Goal: Task Accomplishment & Management: Complete application form

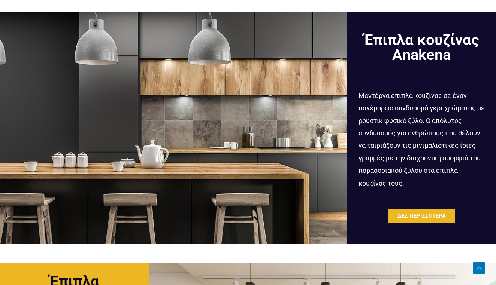
scroll to position [481, 0]
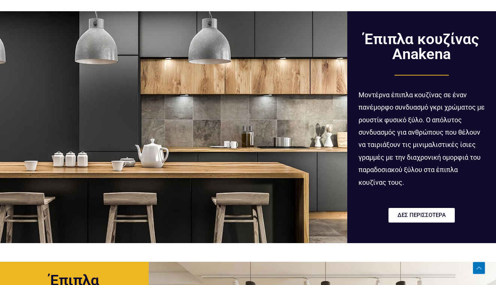
click at [410, 213] on span "ΔΕΣ ΠΕΡΙΣΣΟΤΕΡΑ" at bounding box center [421, 216] width 48 height 6
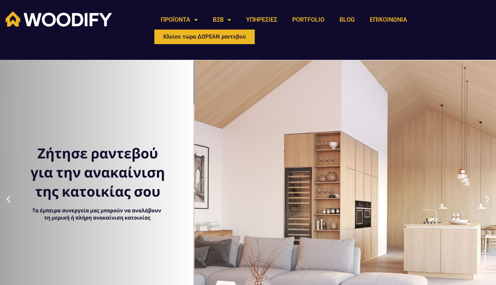
scroll to position [0, 0]
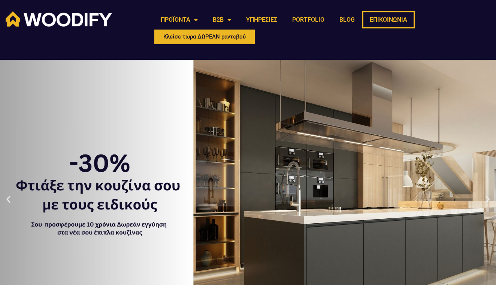
click at [393, 19] on link "ΕΠΙΚΟΙΝΩΝΙΑ" at bounding box center [388, 19] width 52 height 17
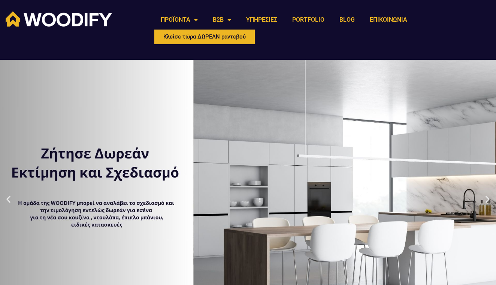
click at [284, 168] on div "2 / 3" at bounding box center [248, 199] width 496 height 285
click at [307, 170] on div "2 / 3" at bounding box center [248, 199] width 496 height 285
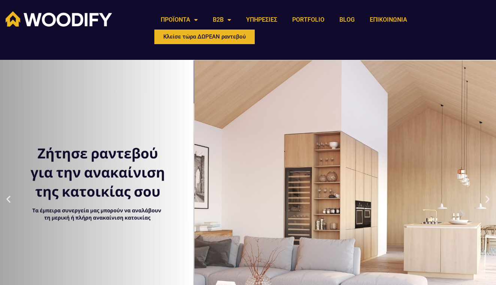
click at [9, 197] on icon "Previous slide" at bounding box center [8, 199] width 9 height 9
click at [395, 19] on link "ΕΠΙΚΟΙΝΩΝΙΑ" at bounding box center [388, 19] width 52 height 17
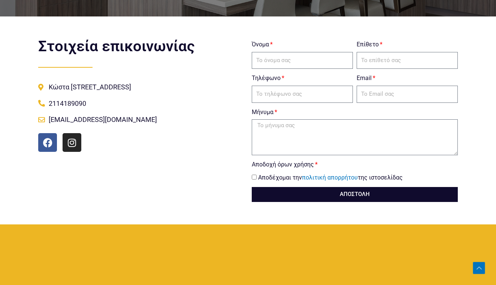
scroll to position [198, 0]
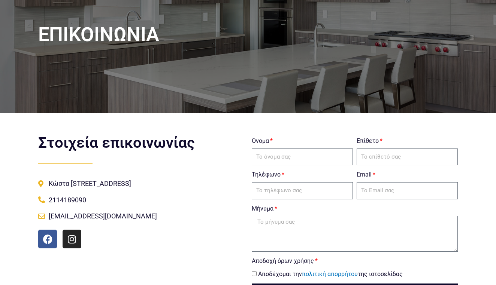
scroll to position [102, 0]
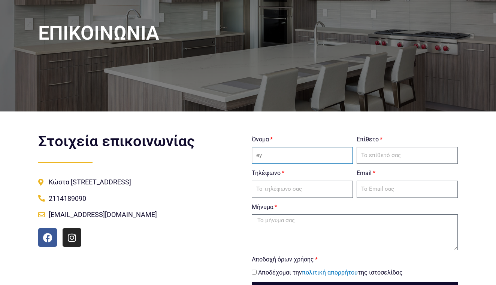
type input "e"
type input "ε"
type input "Ευελίνα"
type input "Αντωνοπούλου Καλλιμώρου"
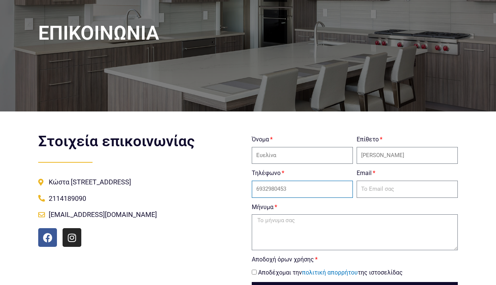
type input "6932980453"
type input "ε"
type input "eveelia@yahoo.gr"
click at [286, 225] on textarea "Μήνυμα" at bounding box center [355, 233] width 206 height 36
type textarea "e"
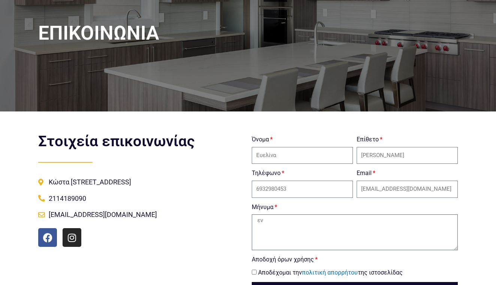
type textarea "ε"
type textarea "Ενδιαφέρομαι για ανακαίνιση κουζίνας σε λευκό κυρίωσ χρώμα."
click at [253, 271] on input "Αποδοχή όρων χρήσης" at bounding box center [254, 272] width 5 height 5
checkbox input "true"
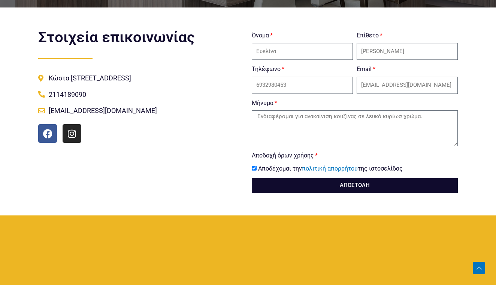
scroll to position [206, 0]
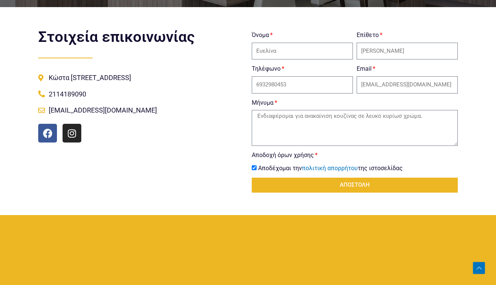
click at [356, 182] on span "ΑΠΟΣΤΟΛΗ" at bounding box center [355, 185] width 30 height 6
